Goal: Information Seeking & Learning: Learn about a topic

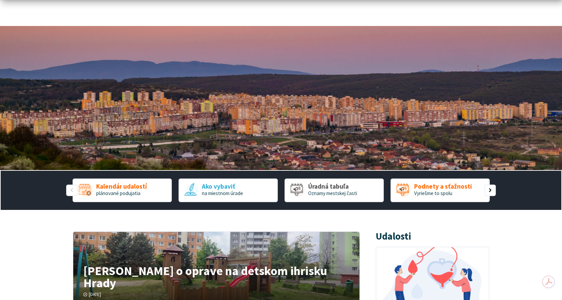
scroll to position [34, 0]
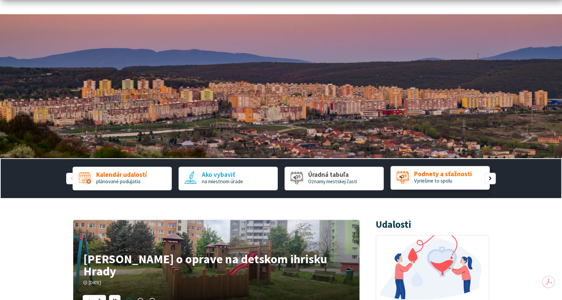
click at [434, 181] on span "Vyriešme to spolu" at bounding box center [433, 181] width 38 height 6
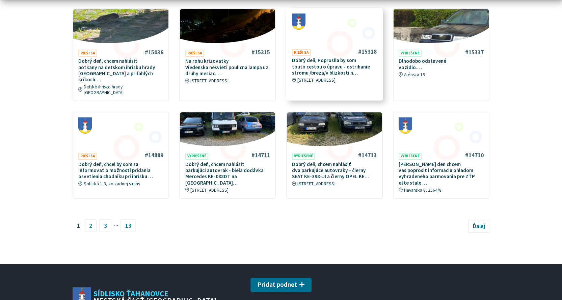
scroll to position [439, 0]
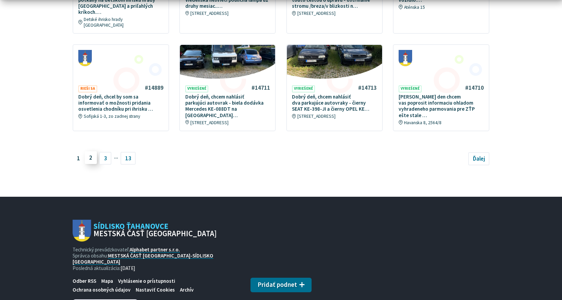
click at [96, 151] on link "2" at bounding box center [91, 157] width 12 height 13
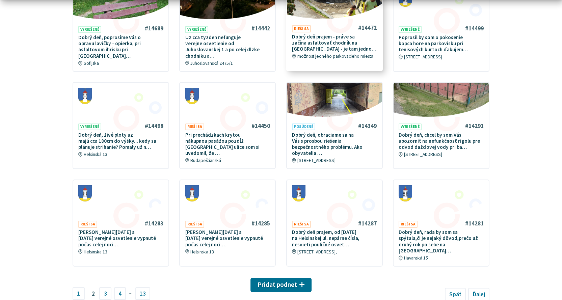
scroll to position [338, 0]
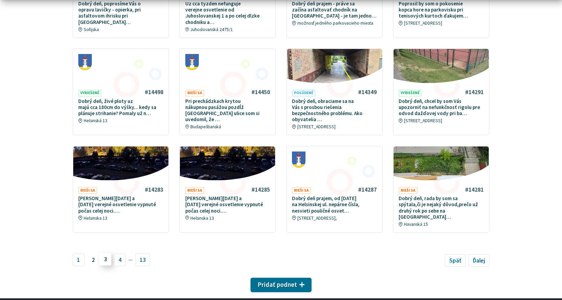
click at [103, 253] on link "3" at bounding box center [105, 259] width 12 height 13
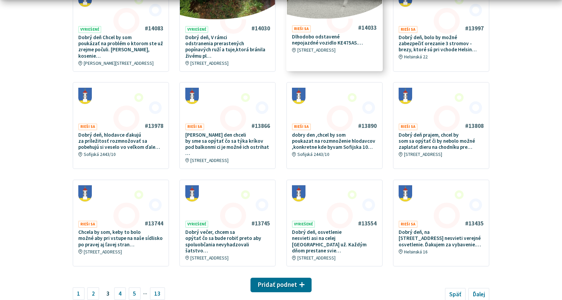
scroll to position [338, 0]
